Goal: Check status: Check status

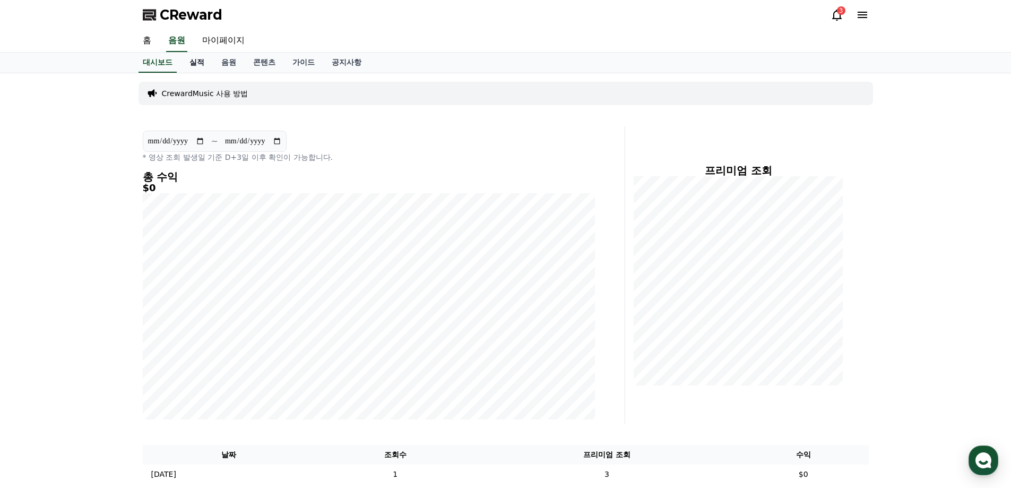
click at [202, 71] on link "실적" at bounding box center [197, 63] width 32 height 20
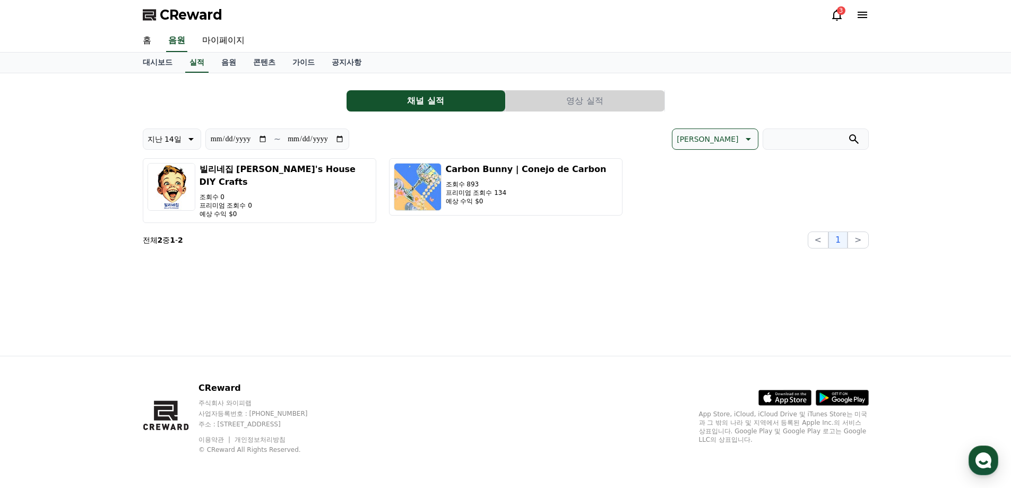
click at [553, 220] on div "**********" at bounding box center [506, 188] width 726 height 120
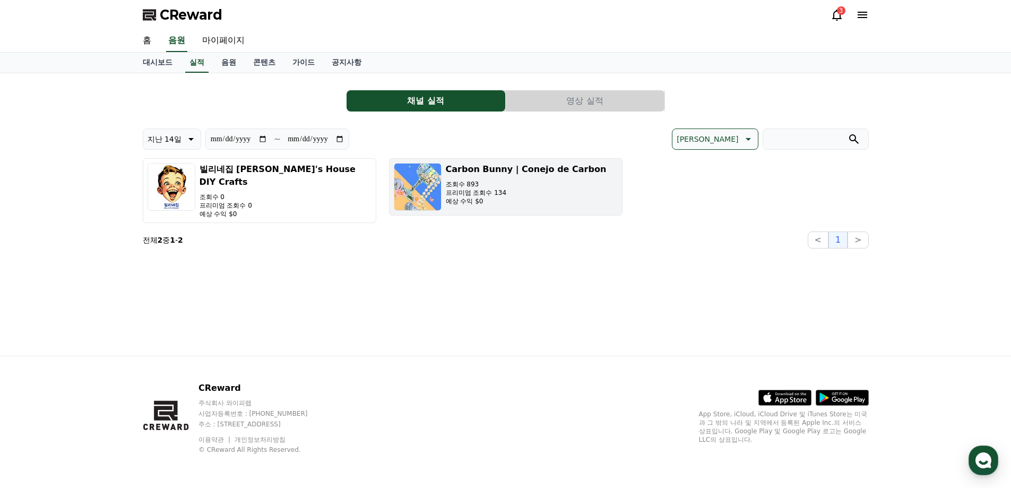
click at [547, 209] on div "Carbon Bunny | Conejo de Carbon 조회수 893 프리미엄 조회수 134 예상 수익 $0" at bounding box center [526, 187] width 161 height 48
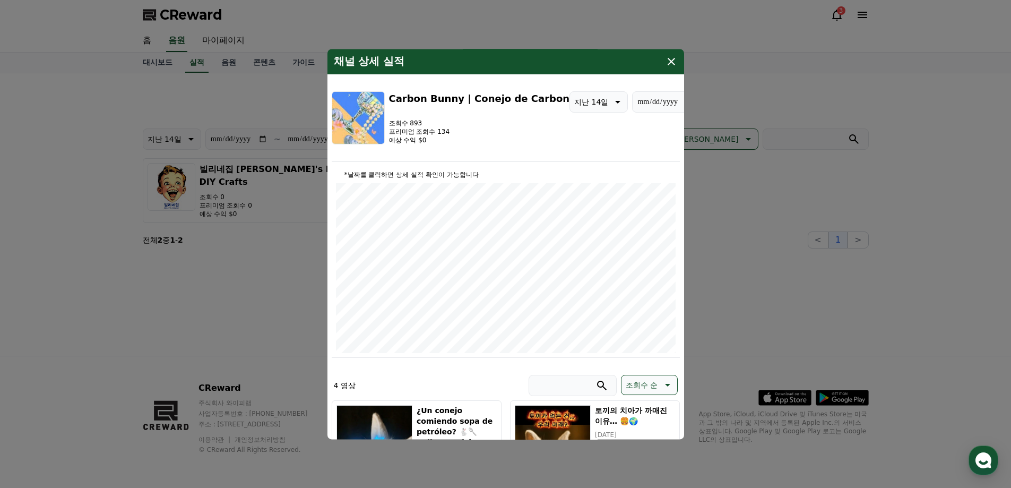
click at [676, 63] on icon "modal" at bounding box center [671, 61] width 13 height 13
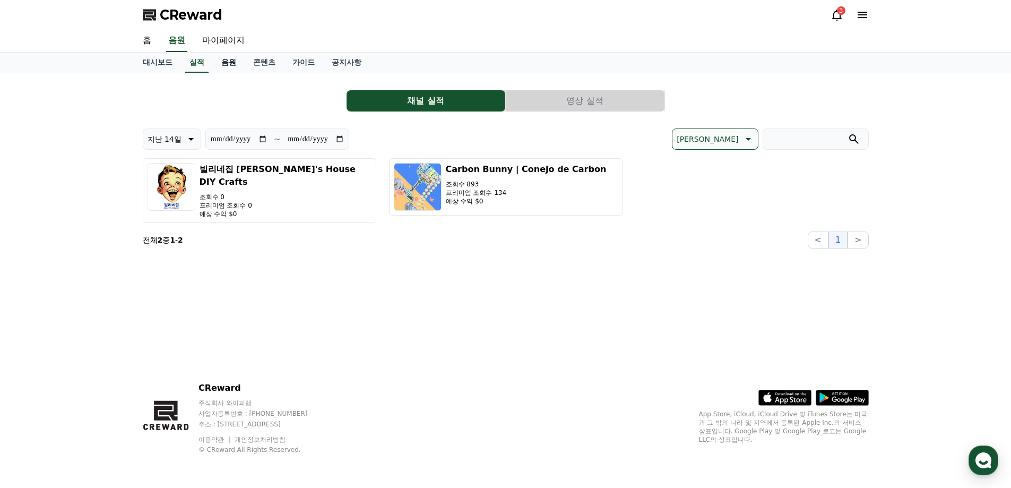
click at [213, 56] on link "음원" at bounding box center [229, 63] width 32 height 20
click at [209, 56] on link "실적" at bounding box center [196, 63] width 23 height 20
click at [596, 83] on div "**********" at bounding box center [506, 165] width 726 height 167
click at [596, 91] on button "영상 실적" at bounding box center [585, 100] width 159 height 21
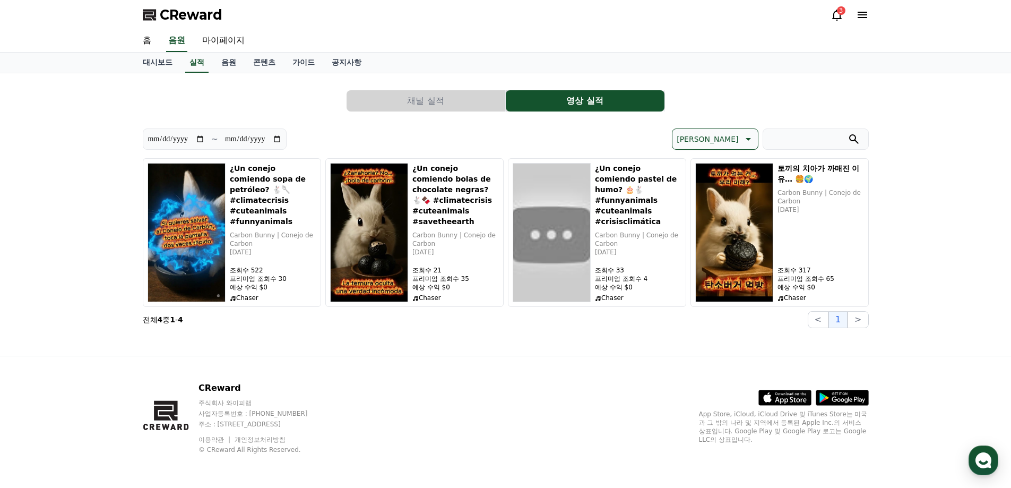
click at [435, 94] on button "채널 실적" at bounding box center [425, 100] width 159 height 21
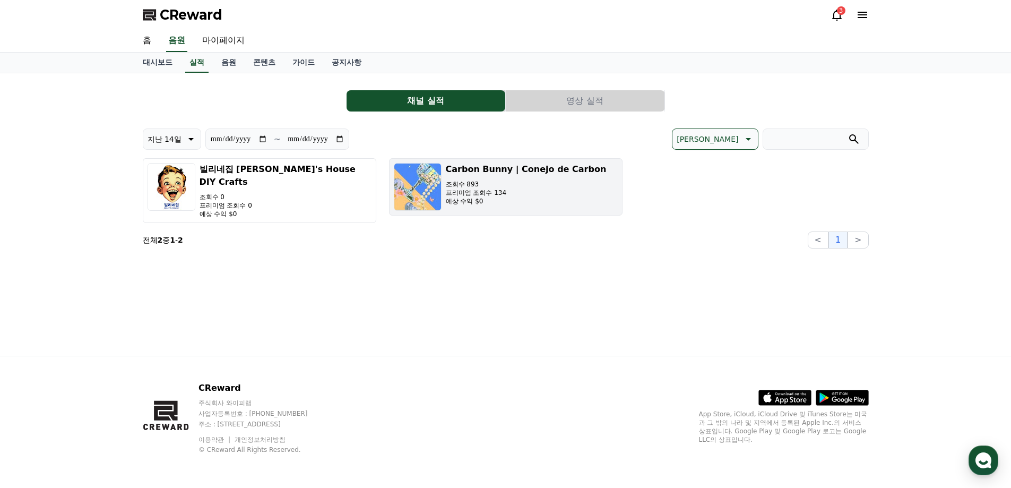
click at [473, 170] on h3 "Carbon Bunny | Conejo de Carbon" at bounding box center [526, 169] width 161 height 13
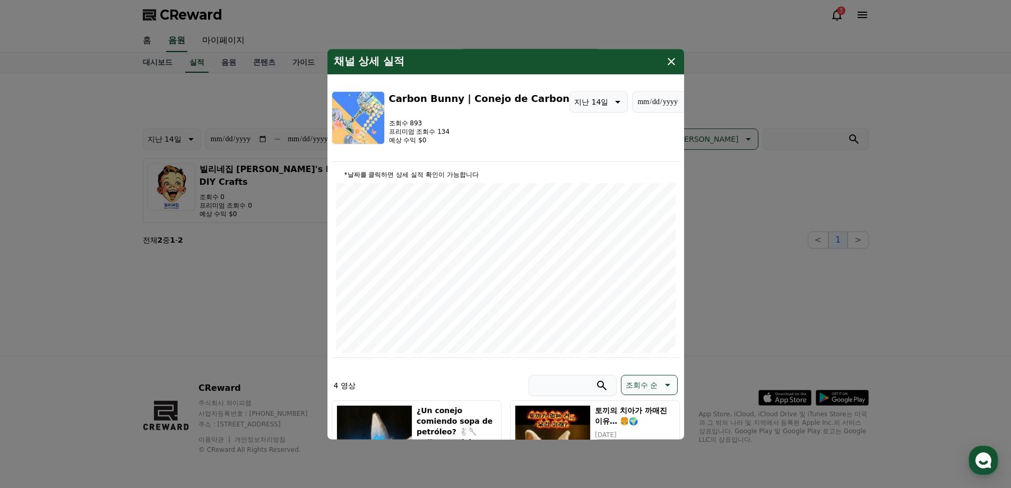
click at [673, 60] on icon "modal" at bounding box center [670, 61] width 7 height 7
click at [670, 65] on icon "modal" at bounding box center [671, 61] width 13 height 13
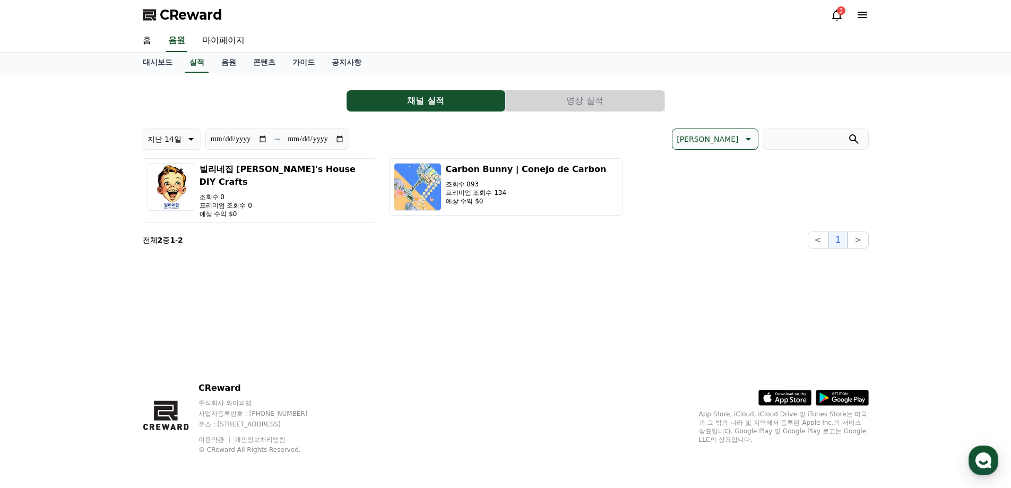
click at [838, 20] on icon at bounding box center [836, 14] width 13 height 13
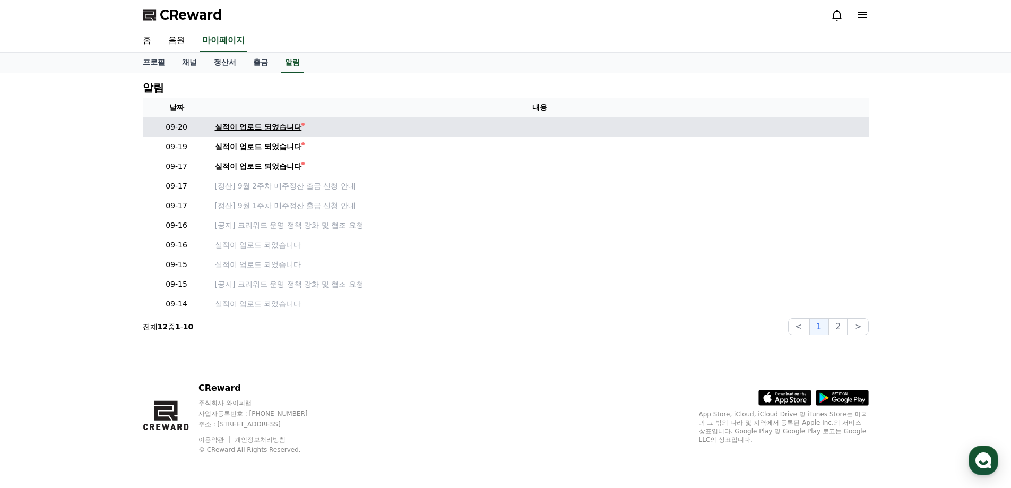
click at [372, 124] on link "실적이 업로드 되었습니다" at bounding box center [539, 126] width 649 height 11
